Goal: Transaction & Acquisition: Subscribe to service/newsletter

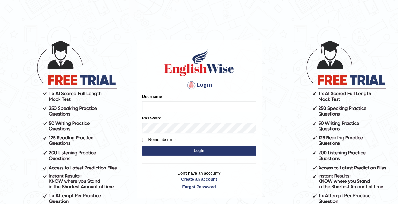
type input "saidharma1996"
click at [142, 146] on button "Login" at bounding box center [199, 150] width 114 height 9
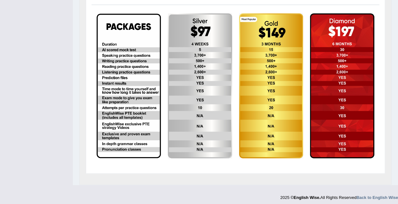
scroll to position [185, 0]
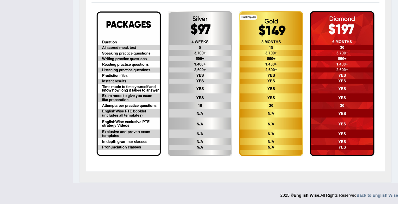
click at [326, 126] on img at bounding box center [342, 83] width 64 height 145
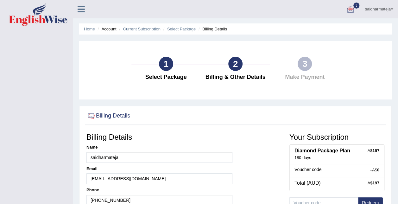
click at [345, 10] on div at bounding box center [349, 9] width 9 height 9
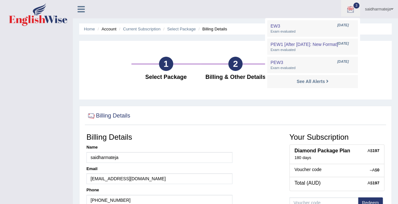
click at [13, 75] on div "Toggle navigation saidharmateja Toggle navigation Username: saidharma1996 Acces…" at bounding box center [199, 164] width 398 height 329
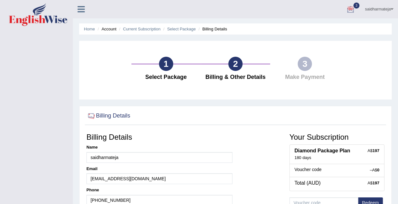
click at [350, 7] on div at bounding box center [349, 9] width 9 height 9
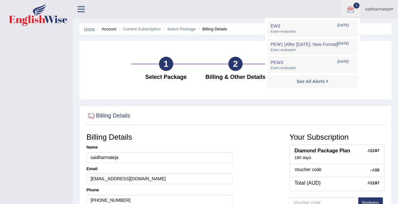
click at [90, 28] on link "Home" at bounding box center [89, 29] width 11 height 5
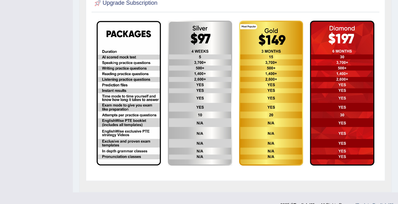
scroll to position [138, 0]
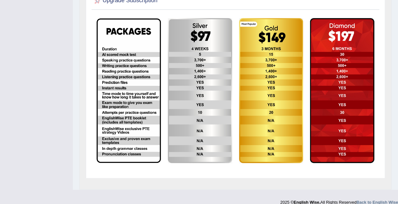
click at [341, 114] on img at bounding box center [342, 90] width 64 height 145
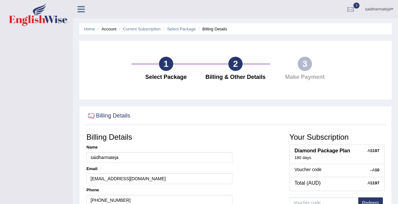
scroll to position [128, 0]
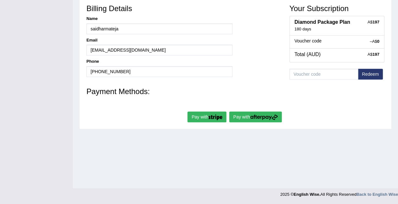
click at [216, 115] on img "submit" at bounding box center [215, 117] width 14 height 6
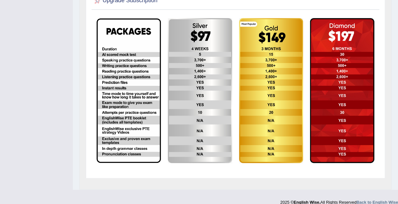
scroll to position [111, 0]
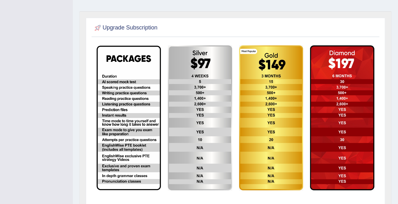
click at [195, 94] on img at bounding box center [200, 117] width 64 height 145
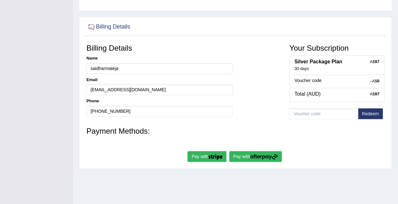
scroll to position [90, 0]
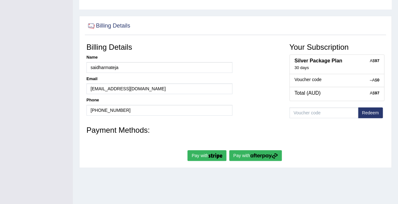
click at [212, 153] on img "submit" at bounding box center [215, 156] width 14 height 6
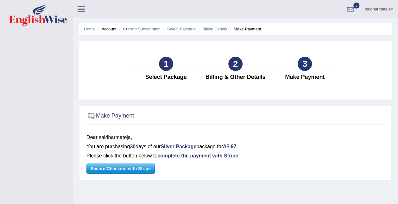
click at [112, 167] on span "Secure Checkout with Stripe" at bounding box center [121, 168] width 68 height 9
